Goal: Task Accomplishment & Management: Manage account settings

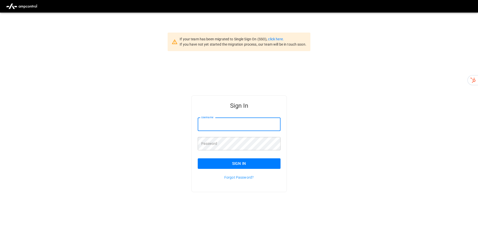
click at [380, 158] on div "Sign In Username Username Password Password Sign In Forgot Password?" at bounding box center [239, 152] width 478 height 202
click at [237, 177] on p "Forgot Password?" at bounding box center [239, 177] width 83 height 5
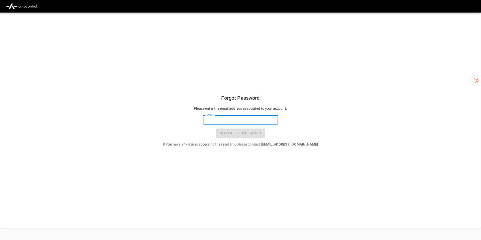
click at [245, 116] on input "Email" at bounding box center [240, 119] width 75 height 9
type input "**********"
click at [249, 134] on button "Send reset password" at bounding box center [240, 133] width 49 height 9
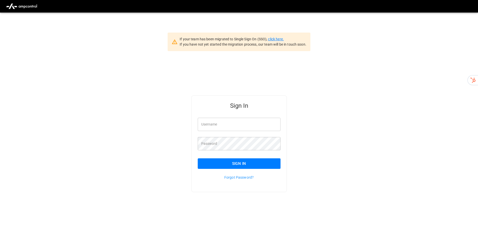
click at [273, 38] on link "click here." at bounding box center [276, 39] width 16 height 4
click at [275, 40] on link "click here." at bounding box center [276, 39] width 16 height 4
click at [277, 37] on link "click here." at bounding box center [276, 39] width 16 height 4
